Goal: Task Accomplishment & Management: Use online tool/utility

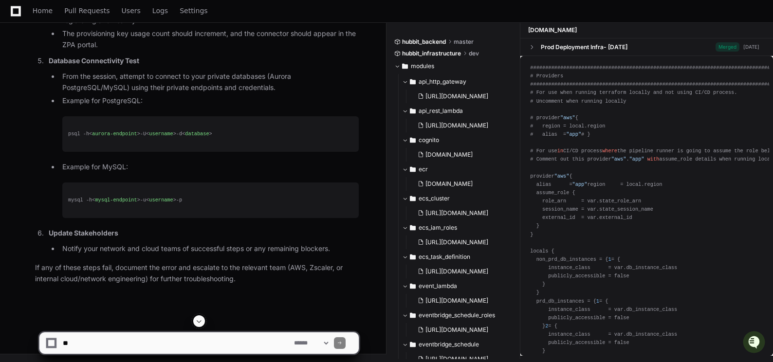
scroll to position [90971, 0]
click at [130, 339] on textarea at bounding box center [176, 342] width 231 height 21
type textarea "**********"
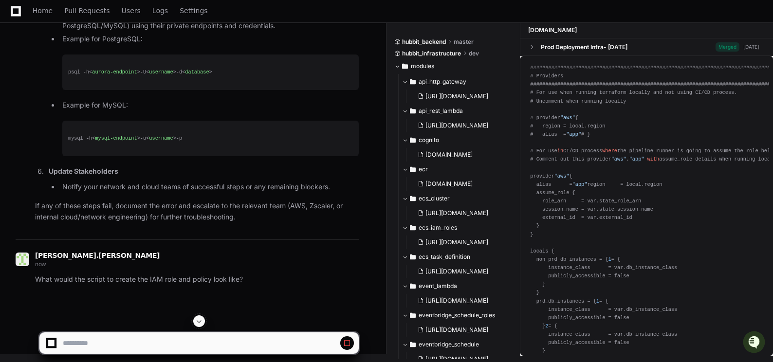
scroll to position [90188, 0]
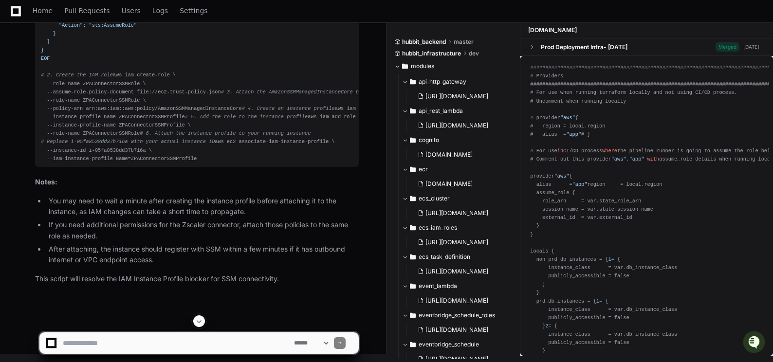
click at [201, 323] on span at bounding box center [199, 321] width 8 height 8
click at [104, 163] on div "# 1. Create the trust policy for EC2 cat > ec2-trust-policy.json << EOF { "Vers…" at bounding box center [197, 59] width 312 height 208
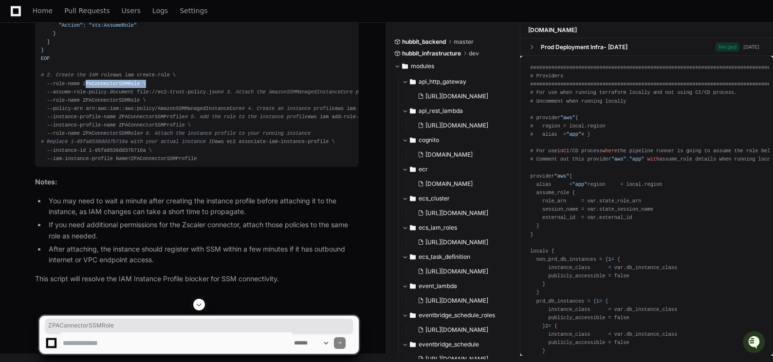
copy div "ZPAConnectorSSMRole"
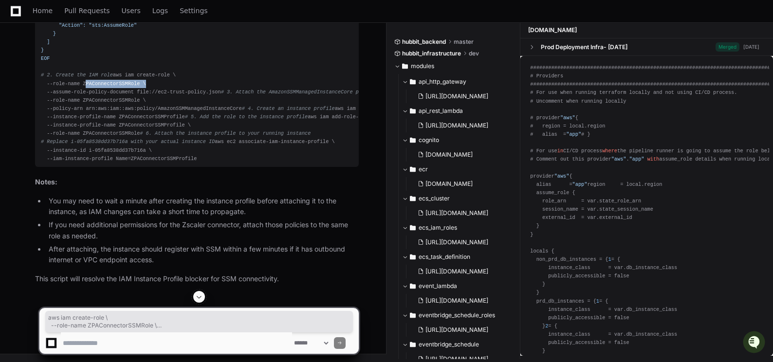
drag, startPoint x: 42, startPoint y: 219, endPoint x: 209, endPoint y: 240, distance: 168.6
click at [209, 163] on div "# 1. Create the trust policy for EC2 cat > ec2-trust-policy.json << EOF { "Vers…" at bounding box center [197, 59] width 312 height 208
copy div "aws iam create-role \ --role-name ZPAConnectorSSMRole \ --assume-role-policy-do…"
click at [80, 343] on textarea at bounding box center [176, 342] width 231 height 21
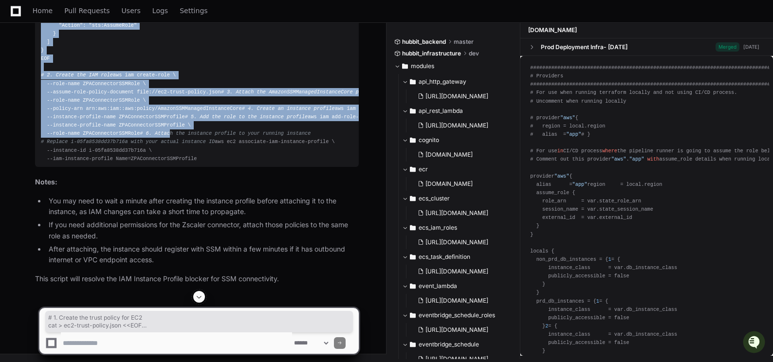
scroll to position [92116, 0]
drag, startPoint x: 41, startPoint y: 94, endPoint x: 215, endPoint y: 210, distance: 208.7
click at [215, 163] on div "# 1. Create the trust policy for EC2 cat > ec2-trust-policy.json << EOF { "Vers…" at bounding box center [197, 59] width 312 height 208
copy div "# 1. Create the trust policy for EC2 cat > ec2-trust-policy.json << EOF { "Vers…"
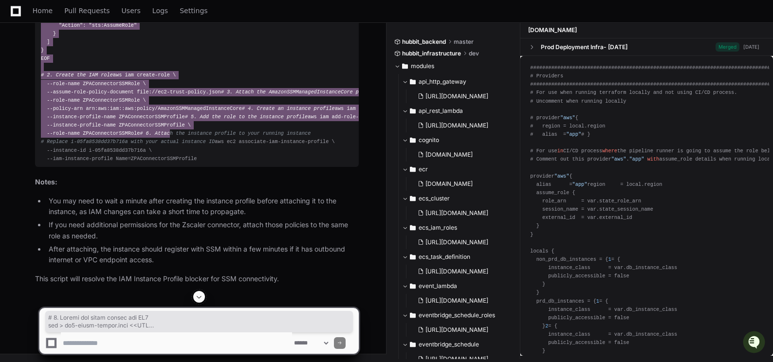
scroll to position [91921, 0]
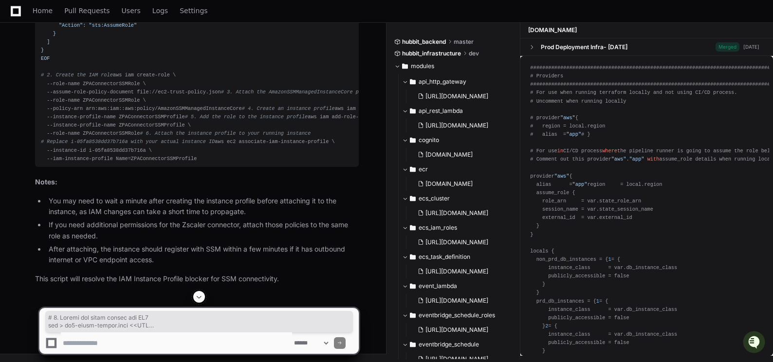
click at [102, 343] on textarea at bounding box center [176, 342] width 231 height 21
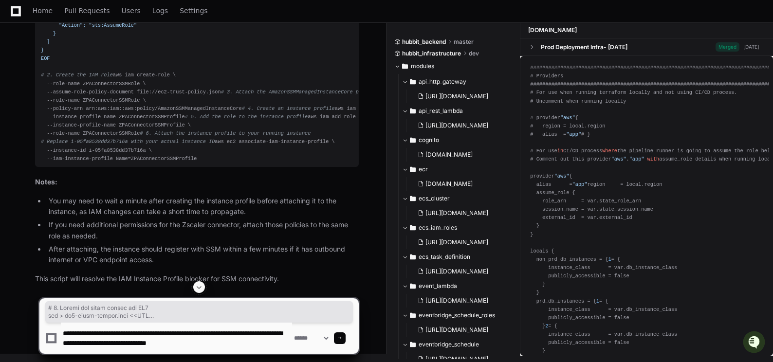
type textarea "**********"
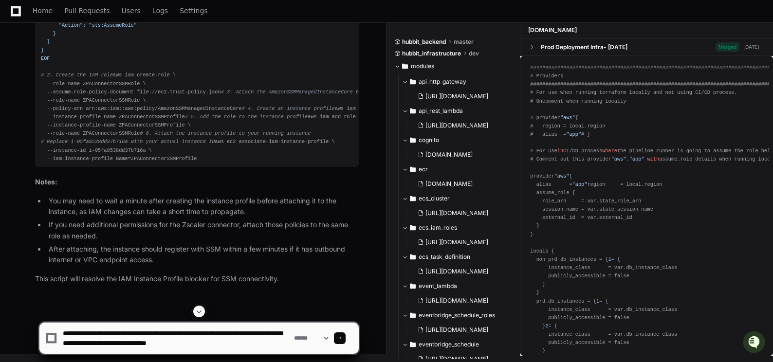
click at [342, 336] on span at bounding box center [339, 338] width 5 height 5
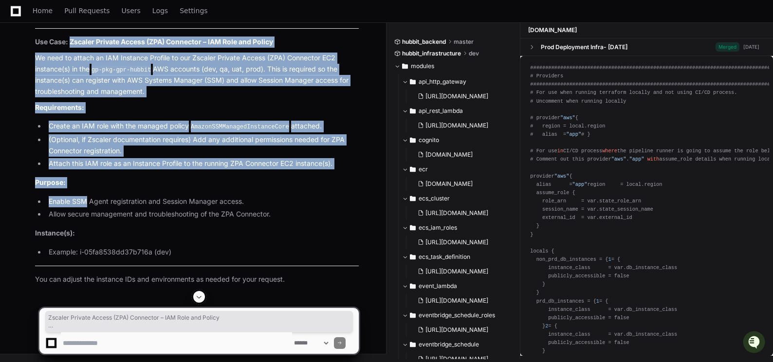
scroll to position [92575, 0]
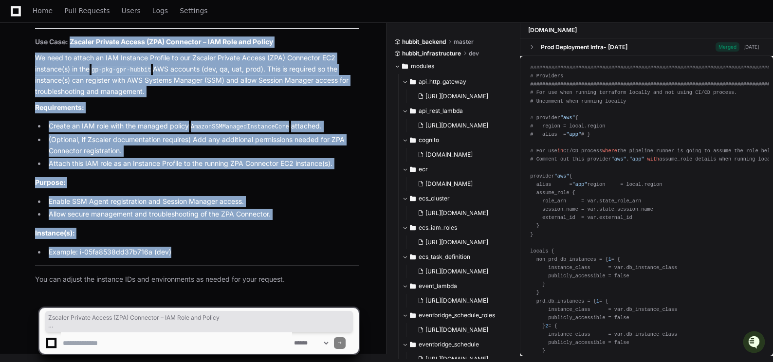
drag, startPoint x: 72, startPoint y: 179, endPoint x: 191, endPoint y: 243, distance: 135.8
click at [191, 243] on article "Certainly! Here’s a concise use case you can paste into your GP Cloud request t…" at bounding box center [197, 146] width 324 height 275
copy article "Zscaler Private Access (ZPA) Connector – IAM Role and Policy We need to attach …"
click at [240, 226] on article "Certainly! Here’s a concise use case you can paste into your GP Cloud request t…" at bounding box center [197, 146] width 324 height 275
